Goal: Information Seeking & Learning: Learn about a topic

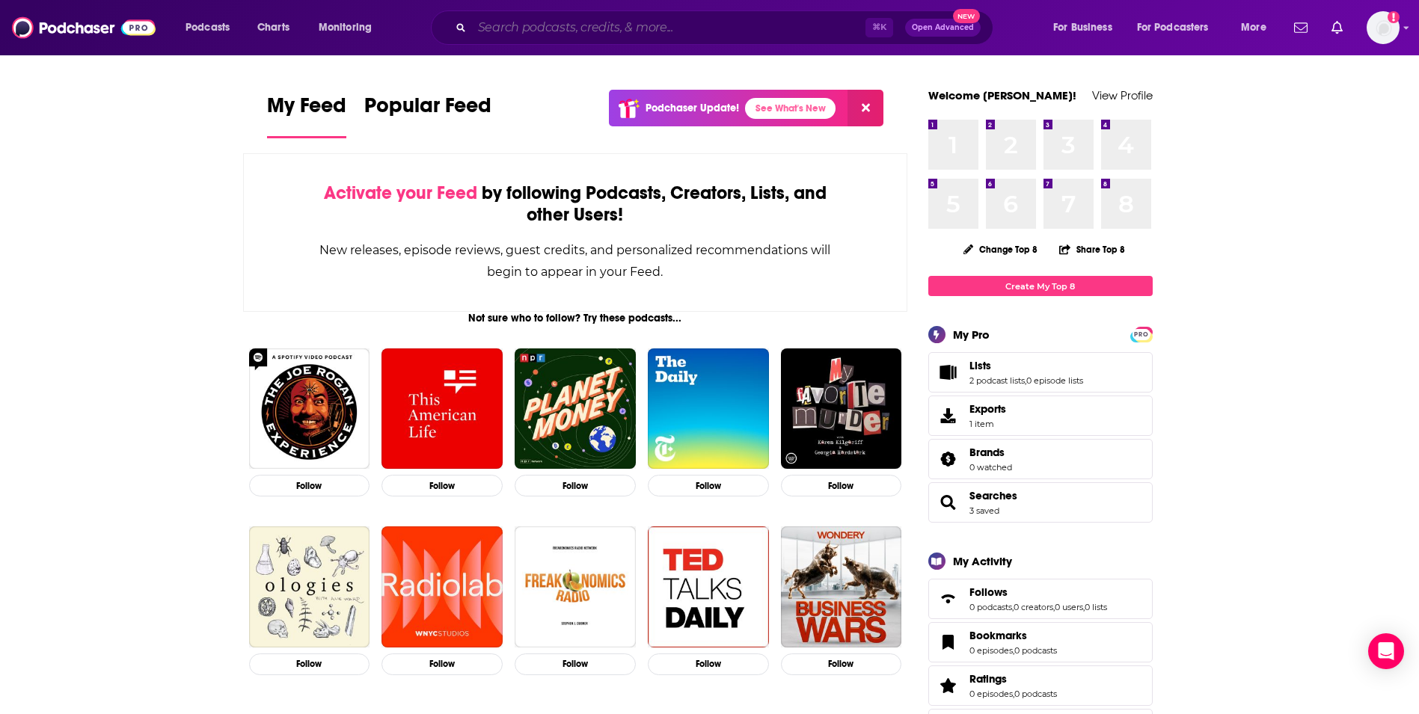
click at [629, 28] on input "Search podcasts, credits, & more..." at bounding box center [668, 28] width 393 height 24
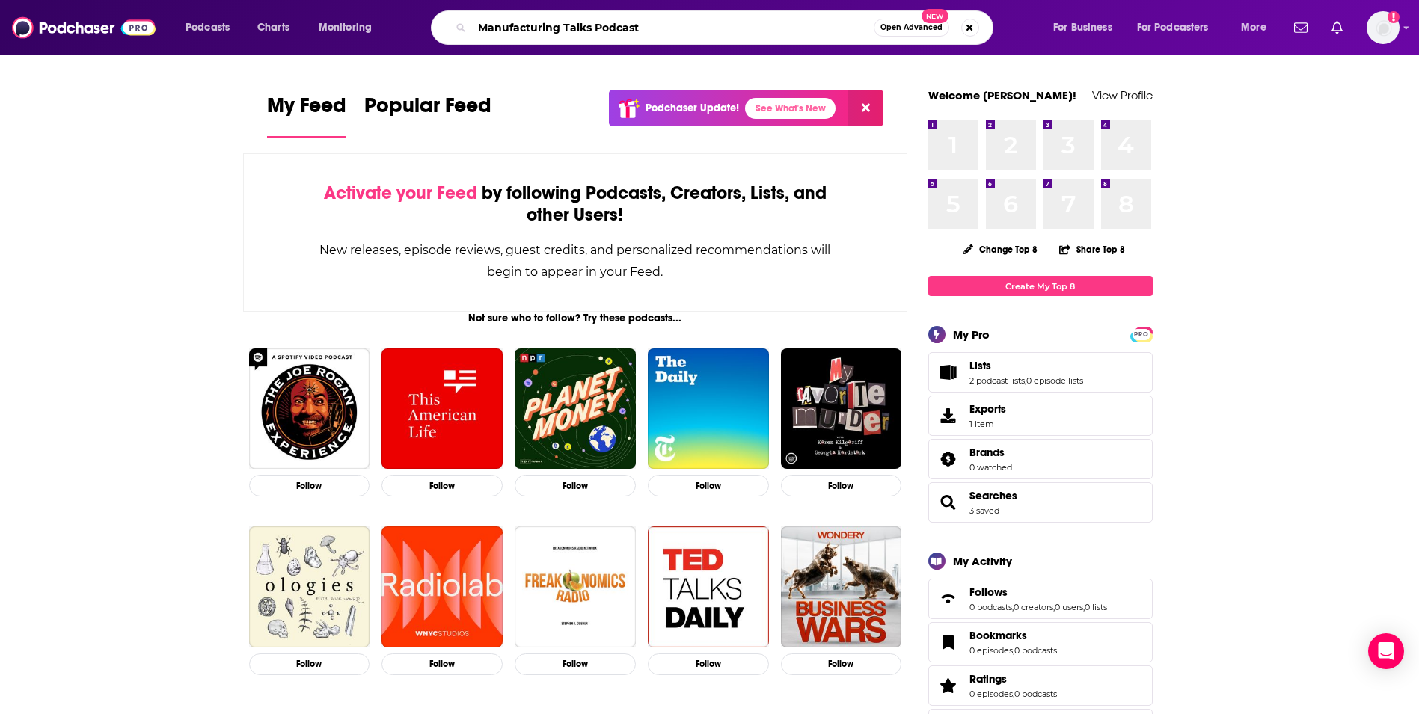
type input "Manufacturing Talks Podcast"
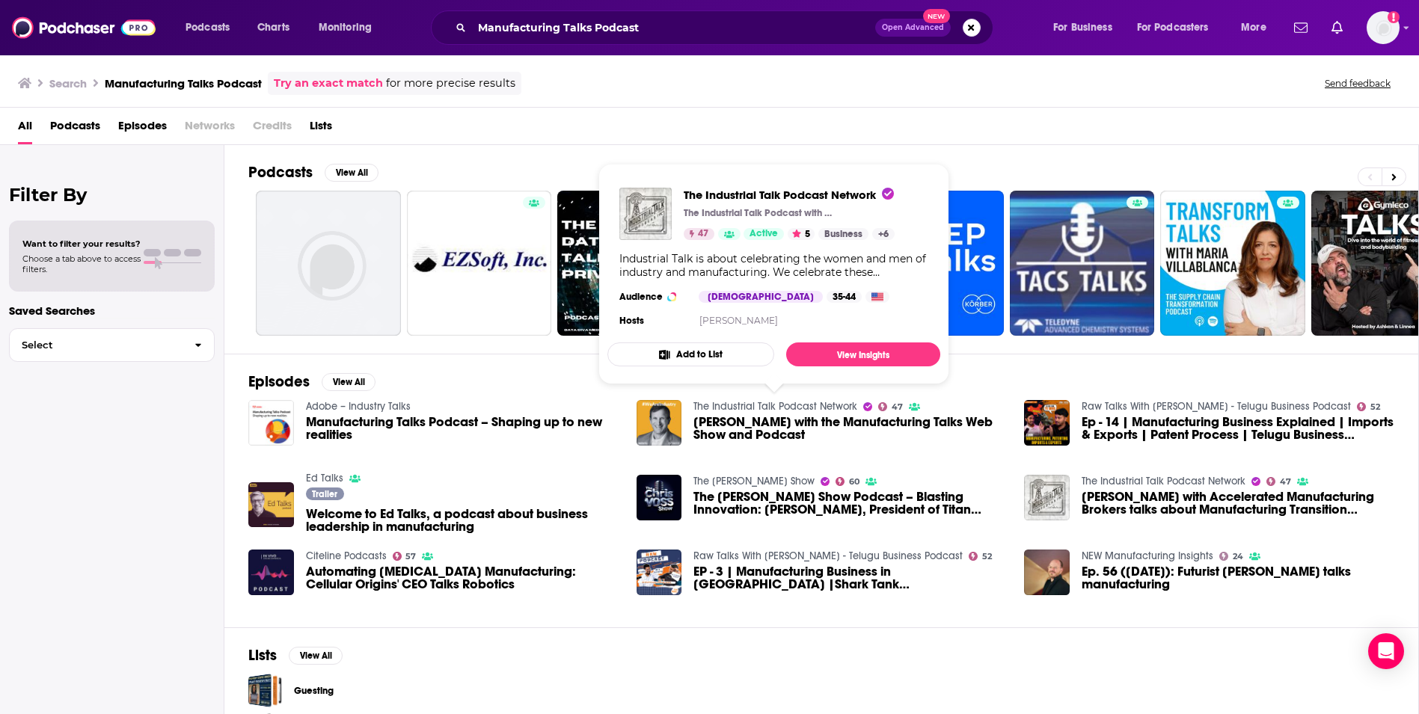
click at [736, 402] on link "The Industrial Talk Podcast Network" at bounding box center [775, 406] width 164 height 13
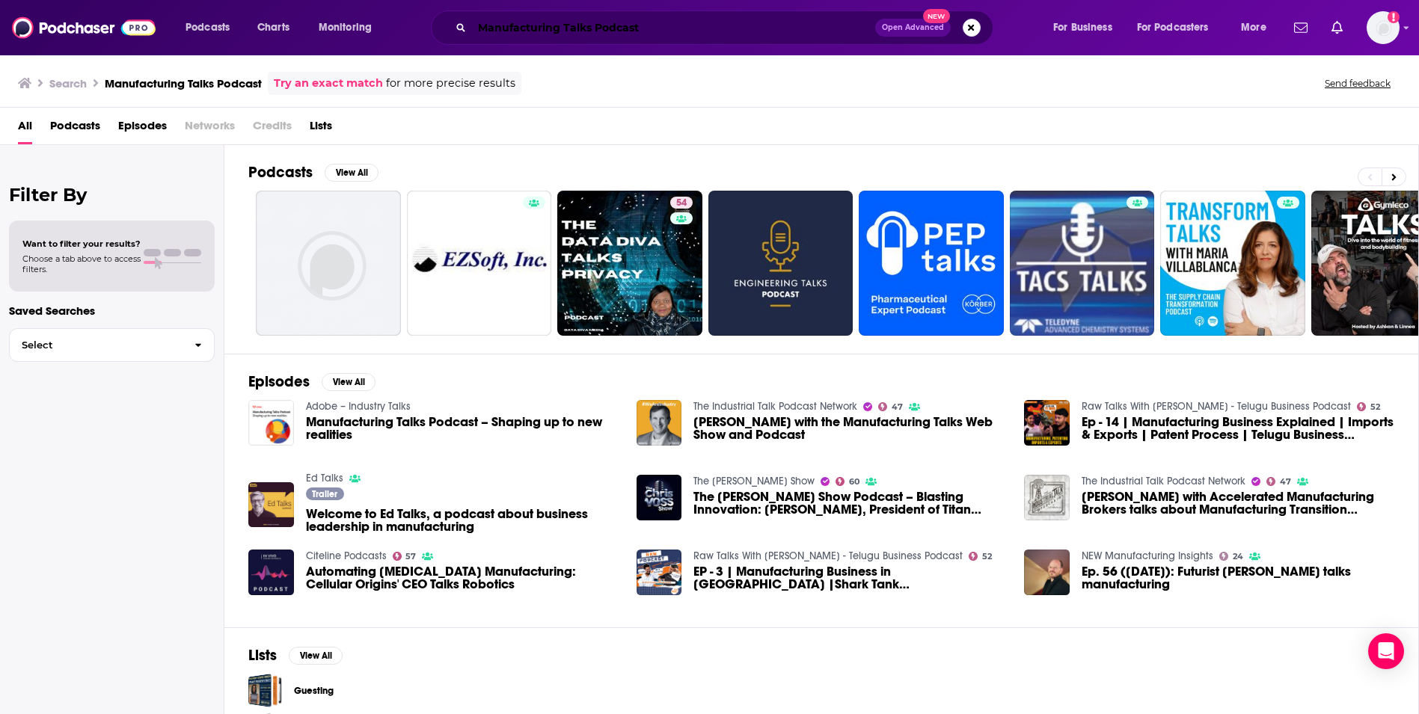
click at [682, 16] on input "Manufacturing Talks Podcast" at bounding box center [673, 28] width 403 height 24
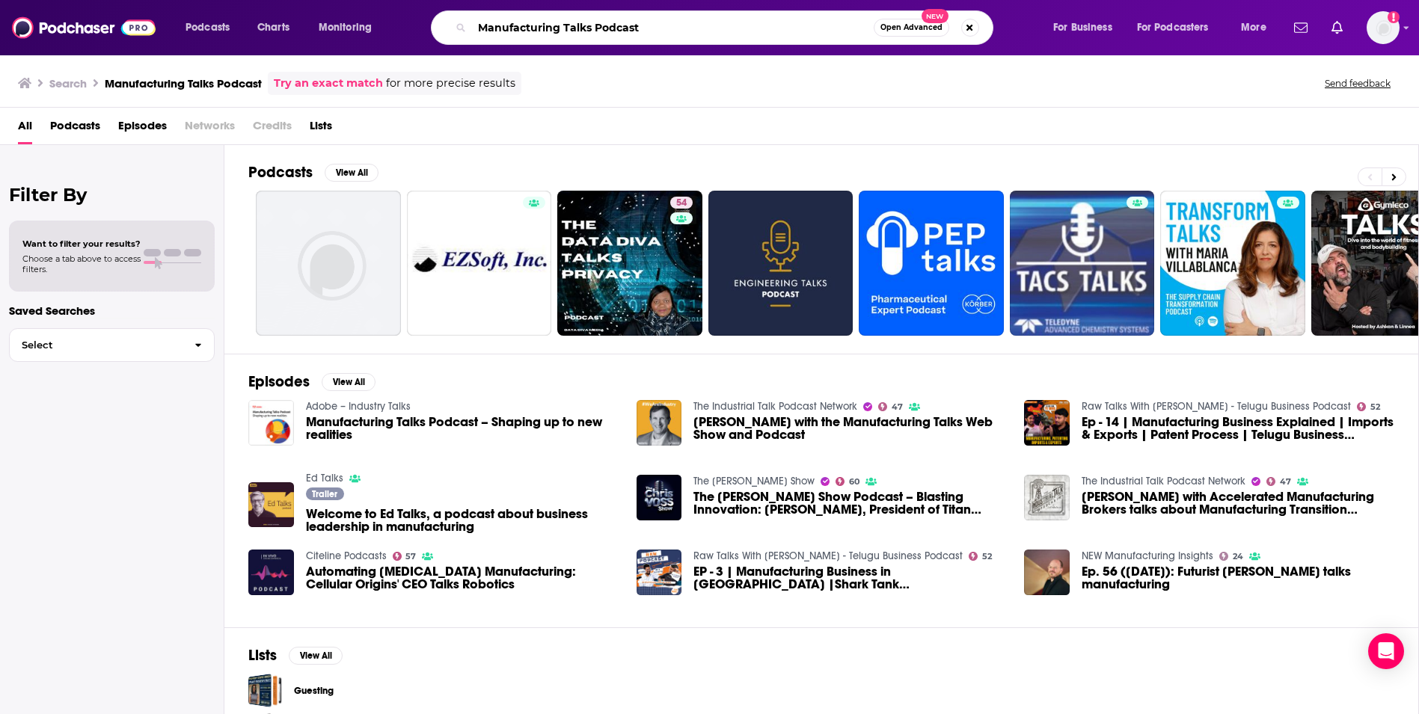
click at [682, 16] on input "Manufacturing Talks Podcast" at bounding box center [673, 28] width 402 height 24
type input "[PERSON_NAME]"
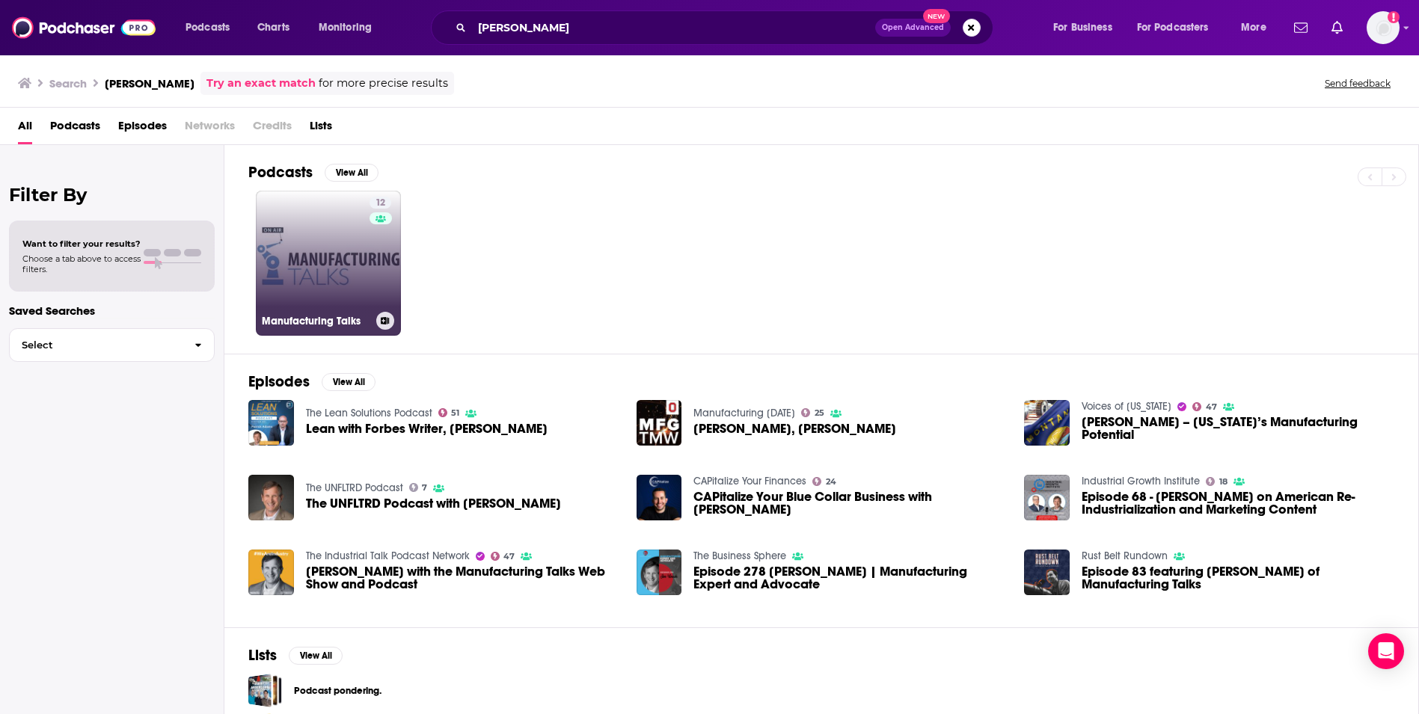
click at [313, 317] on h3 "Manufacturing Talks" at bounding box center [316, 321] width 108 height 13
